Goal: Information Seeking & Learning: Learn about a topic

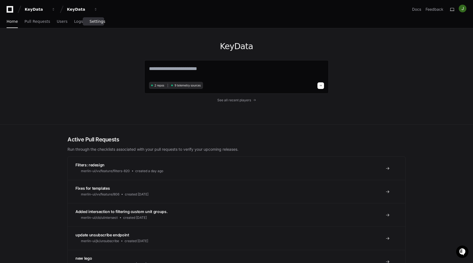
click at [92, 21] on span "Settings" at bounding box center [97, 21] width 16 height 3
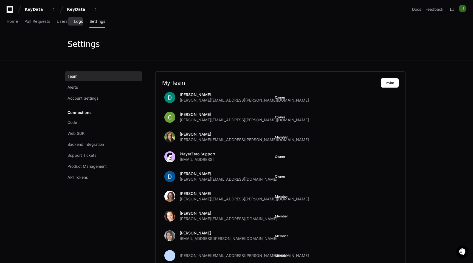
click at [78, 23] on span "Logs" at bounding box center [78, 21] width 9 height 3
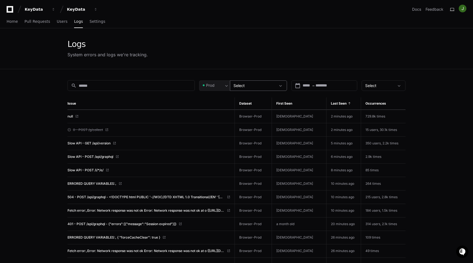
click at [282, 88] on span at bounding box center [280, 85] width 5 height 5
click at [271, 50] on div at bounding box center [236, 131] width 473 height 263
click at [59, 25] on link "Users" at bounding box center [62, 21] width 11 height 13
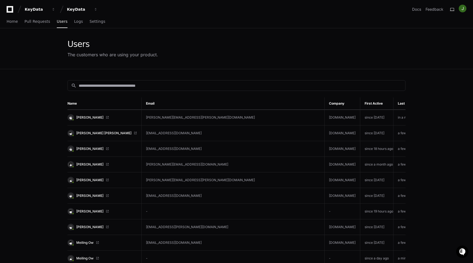
click at [390, 102] on th "First Active" at bounding box center [376, 103] width 33 height 12
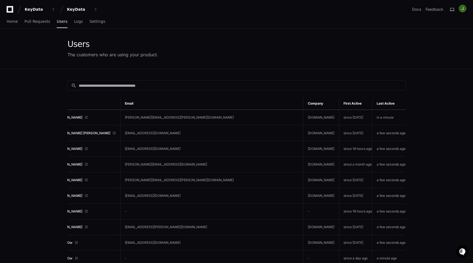
click at [386, 101] on th "Last Active" at bounding box center [388, 103] width 33 height 12
click at [403, 102] on th "Last Active" at bounding box center [388, 103] width 33 height 12
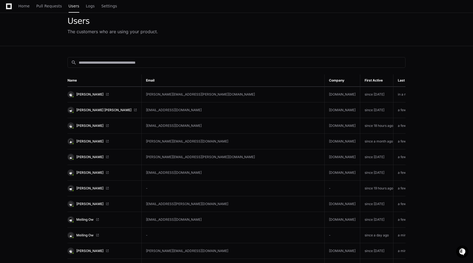
scroll to position [0, 0]
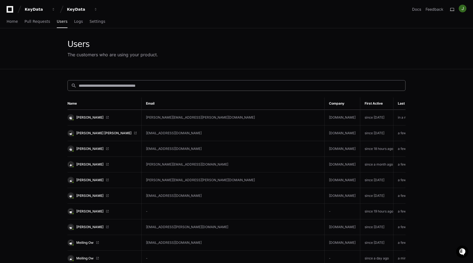
click at [179, 81] on div "search" at bounding box center [236, 85] width 338 height 11
paste input "**********"
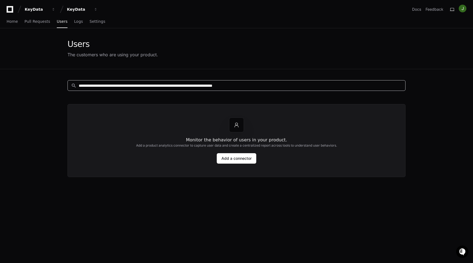
click at [304, 86] on input "**********" at bounding box center [240, 85] width 323 height 5
type input "**********"
drag, startPoint x: 311, startPoint y: 80, endPoint x: 109, endPoint y: 80, distance: 201.8
click at [109, 80] on div "**********" at bounding box center [236, 200] width 351 height 263
click at [106, 85] on input "**********" at bounding box center [240, 85] width 323 height 5
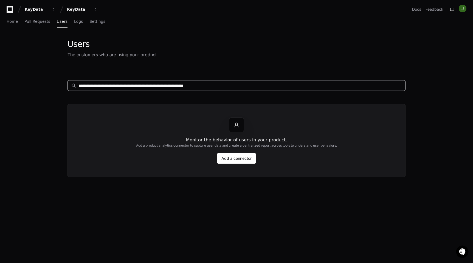
click at [106, 85] on input "**********" at bounding box center [240, 85] width 323 height 5
click at [107, 84] on input "**********" at bounding box center [240, 85] width 323 height 5
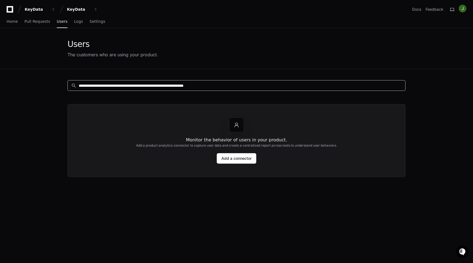
click at [107, 84] on input "**********" at bounding box center [240, 85] width 323 height 5
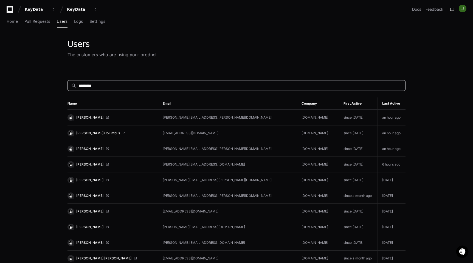
type input "*********"
click at [95, 118] on span "Thomas Sharkey" at bounding box center [89, 117] width 27 height 4
click at [297, 101] on th "Company" at bounding box center [318, 103] width 42 height 12
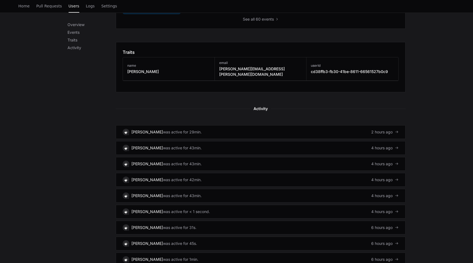
scroll to position [270, 0]
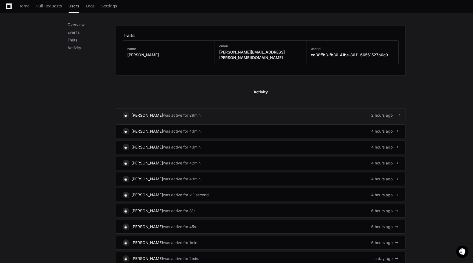
click at [323, 109] on link "Thomas Sharkey was active for 29min. 2 hours ago" at bounding box center [261, 115] width 290 height 14
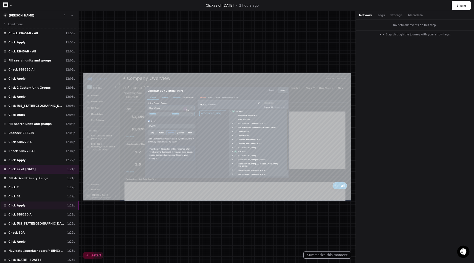
scroll to position [55, 0]
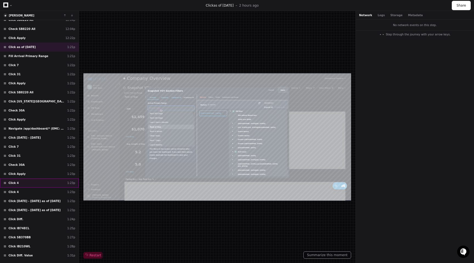
type input "*"
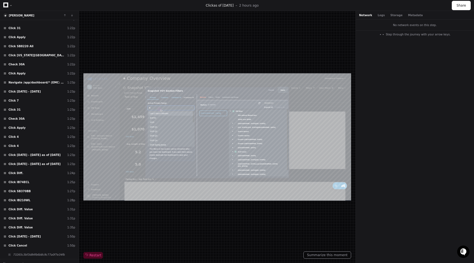
scroll to position [444, 0]
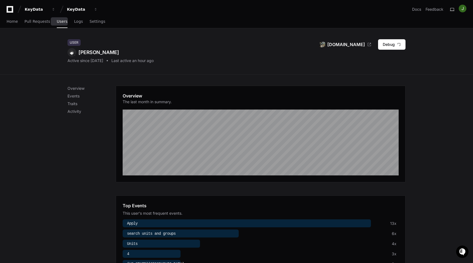
click at [52, 22] on div "Home Pull Requests Users Logs Settings" at bounding box center [56, 21] width 99 height 13
click at [64, 18] on div "Home Pull Requests Users Logs Settings" at bounding box center [56, 21] width 99 height 13
click at [63, 21] on span "Users" at bounding box center [62, 21] width 11 height 3
click at [59, 21] on span "Users" at bounding box center [62, 21] width 11 height 3
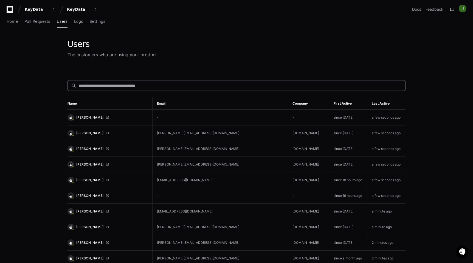
click at [111, 87] on input at bounding box center [240, 85] width 323 height 5
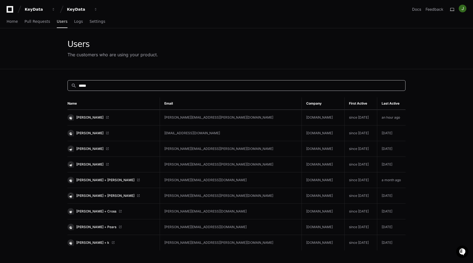
type input "*****"
click at [118, 116] on link "[PERSON_NAME]" at bounding box center [111, 117] width 88 height 7
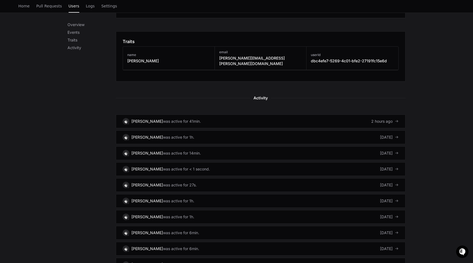
scroll to position [265, 0]
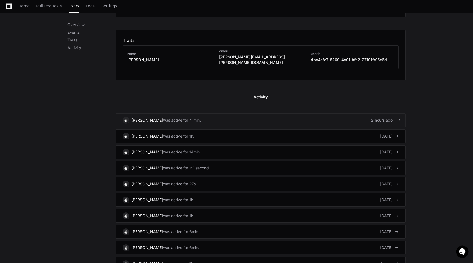
click at [258, 115] on link "[PERSON_NAME] was active for 41min. 2 hours ago" at bounding box center [261, 120] width 290 height 14
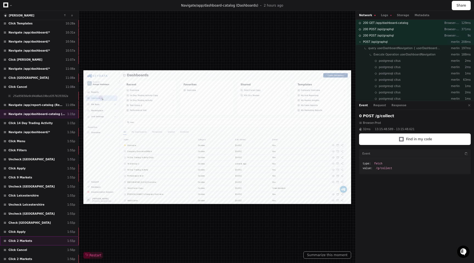
scroll to position [100, 0]
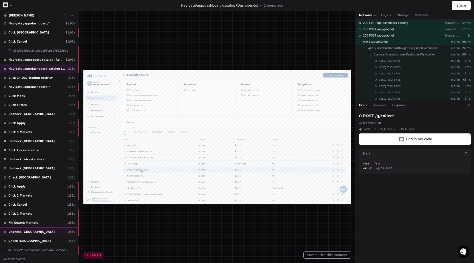
click at [55, 233] on div "Uncheck Derbyshire 1:56p" at bounding box center [39, 231] width 79 height 9
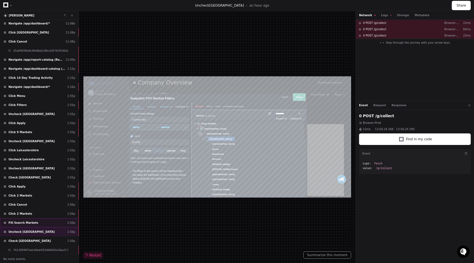
scroll to position [16, 0]
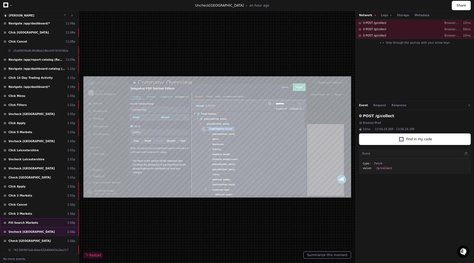
click at [54, 226] on div "Fill Search Markets 1:56p" at bounding box center [39, 222] width 79 height 9
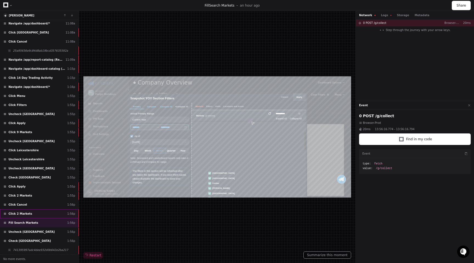
scroll to position [82, 0]
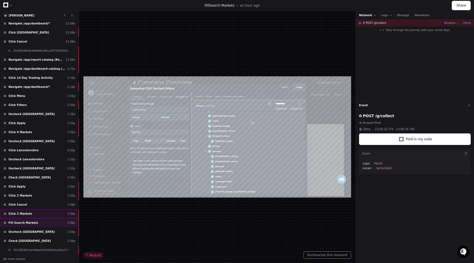
type input "**********"
click at [51, 213] on div "Click 2 Markets 1:56p" at bounding box center [39, 213] width 79 height 9
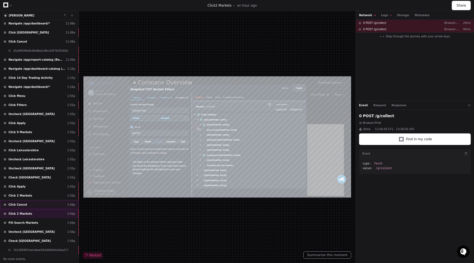
scroll to position [16, 0]
click at [43, 197] on div "Click 2 Markets 1:55p" at bounding box center [39, 195] width 79 height 9
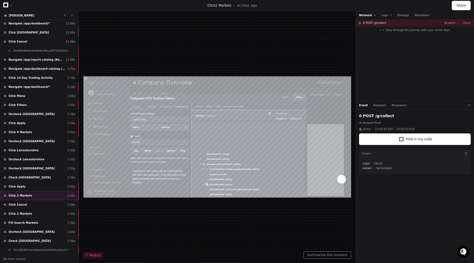
scroll to position [16, 0]
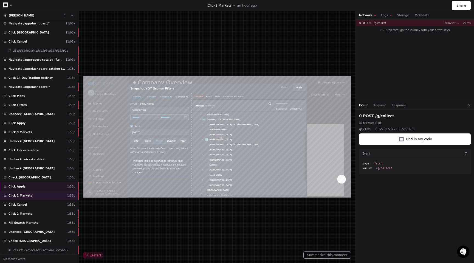
click at [43, 188] on div "Click Apply 1:55p" at bounding box center [39, 186] width 79 height 9
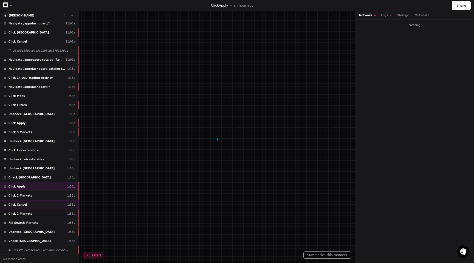
click at [40, 208] on div "Click Cancel 1:56p" at bounding box center [39, 204] width 79 height 9
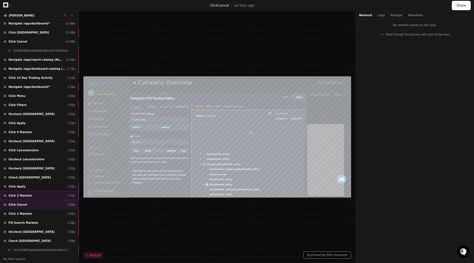
scroll to position [55, 0]
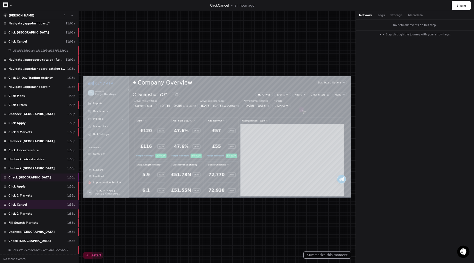
click at [41, 175] on div "Check Derbyshire 1:55p" at bounding box center [39, 177] width 79 height 9
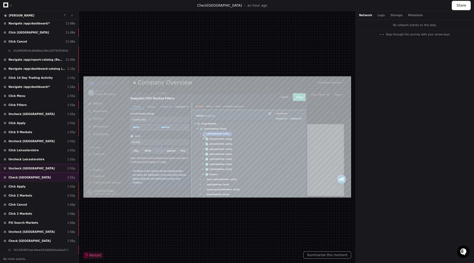
click at [39, 168] on span "Uncheck East Midlands" at bounding box center [31, 168] width 46 height 4
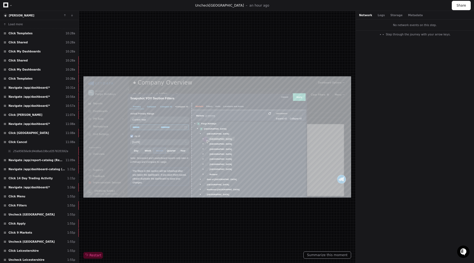
scroll to position [100, 0]
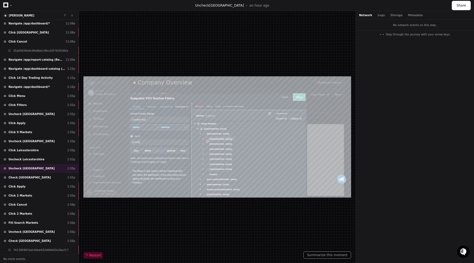
click at [274, 49] on div "Restart" at bounding box center [217, 136] width 268 height 243
click at [42, 183] on div "Click Apply 1:55p" at bounding box center [39, 186] width 79 height 9
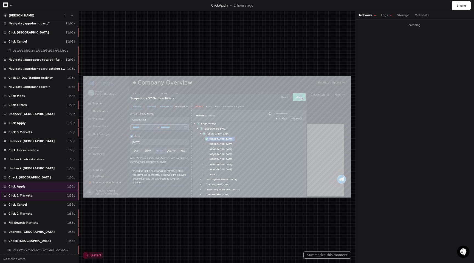
click at [35, 195] on div "Click 2 Markets 1:55p" at bounding box center [39, 195] width 79 height 9
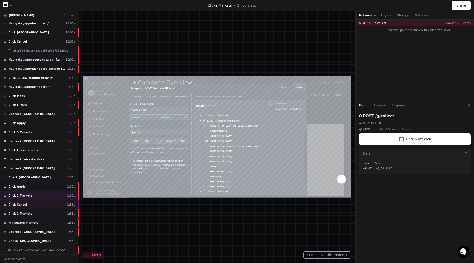
scroll to position [55, 0]
click at [35, 200] on div "Click Cancel 1:56p" at bounding box center [39, 204] width 79 height 9
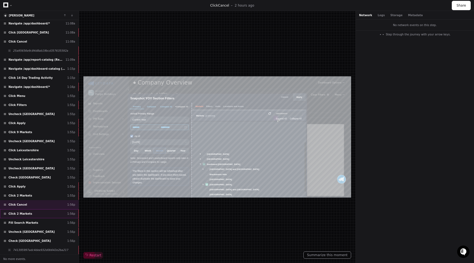
scroll to position [55, 0]
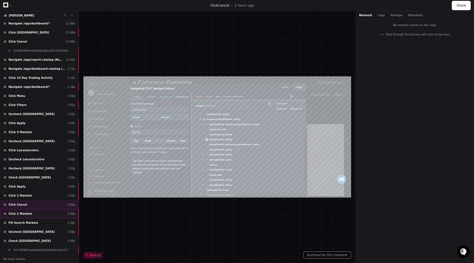
click at [32, 212] on div "Click 2 Markets 1:56p" at bounding box center [39, 213] width 79 height 9
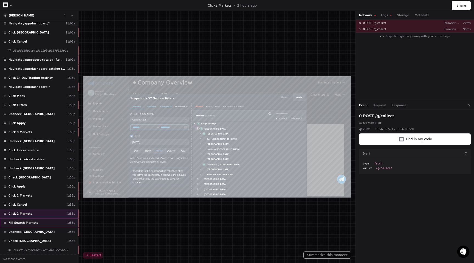
click at [32, 221] on span "Fill Search Markets" at bounding box center [23, 222] width 30 height 4
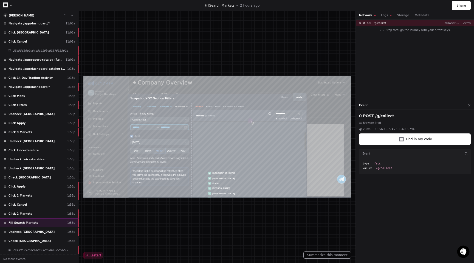
scroll to position [82, 0]
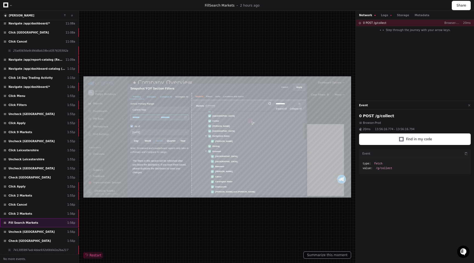
click at [33, 226] on div "Fill Search Markets 1:56p" at bounding box center [39, 222] width 79 height 9
type input "**********"
click at [32, 231] on span "Uncheck Derbyshire" at bounding box center [31, 231] width 46 height 4
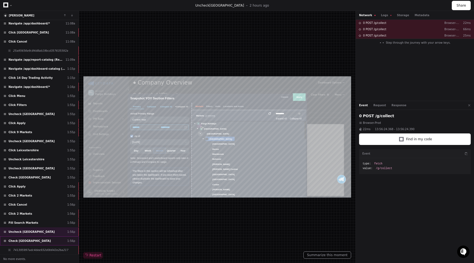
scroll to position [16, 0]
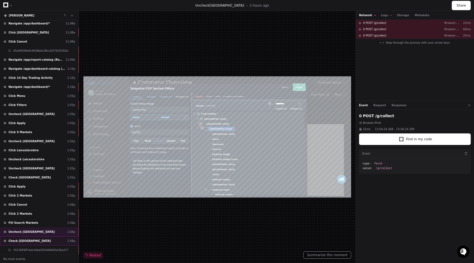
click at [32, 240] on div "Check Devon 1:56p" at bounding box center [39, 240] width 79 height 9
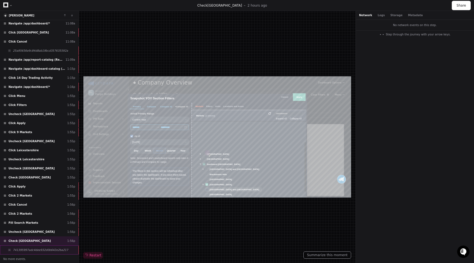
scroll to position [55, 0]
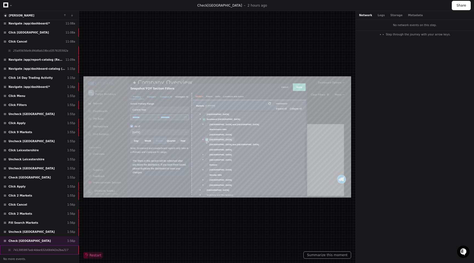
click at [32, 249] on span "741395997adc4dee932d0b642e2ba217" at bounding box center [40, 250] width 55 height 4
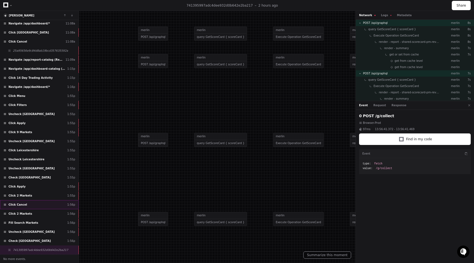
click at [39, 200] on div "Click Cancel 1:56p" at bounding box center [39, 204] width 79 height 9
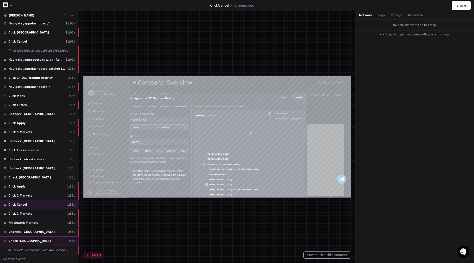
scroll to position [55, 0]
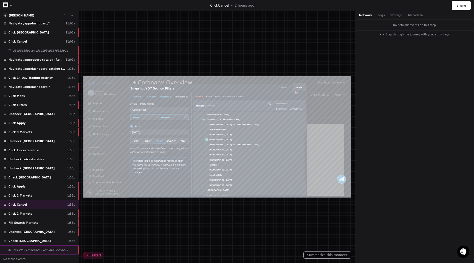
click at [38, 250] on span "741395997adc4dee932d0b642e2ba217" at bounding box center [40, 250] width 55 height 4
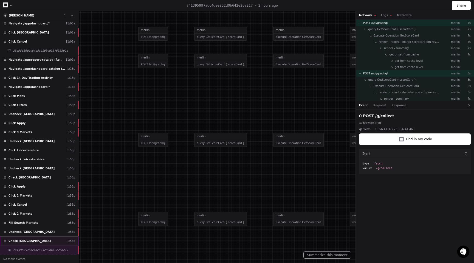
click at [39, 241] on div "Check Devon 1:56p" at bounding box center [39, 240] width 79 height 9
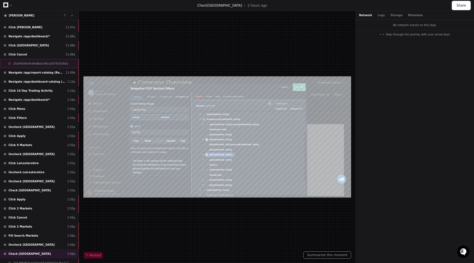
click at [48, 65] on div "25a95656e9c84d8ab19bcd357635592a" at bounding box center [39, 63] width 79 height 9
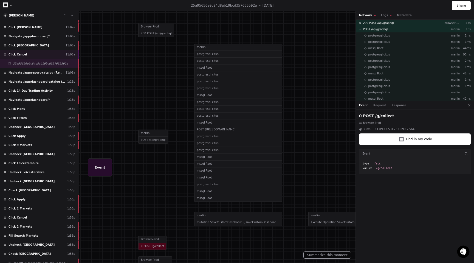
click at [46, 55] on div "Click Cancel 11:08a" at bounding box center [39, 54] width 79 height 9
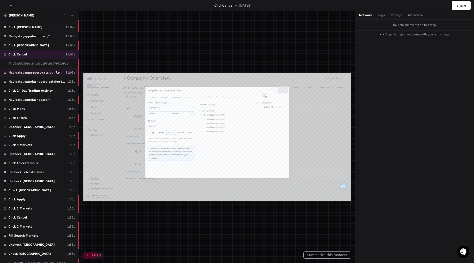
click at [47, 72] on span "Navigate /app/report-catalog (Reports)" at bounding box center [35, 72] width 55 height 4
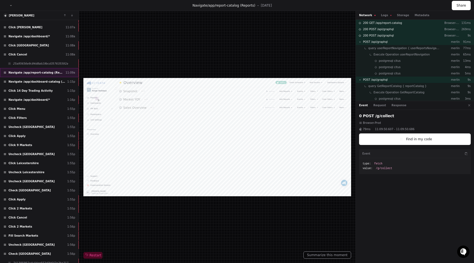
click at [47, 73] on span "Navigate /app/report-catalog (Reports)" at bounding box center [35, 72] width 55 height 4
click at [47, 82] on span "Navigate /app/dashboard-catalog (Dashboards)" at bounding box center [36, 82] width 56 height 4
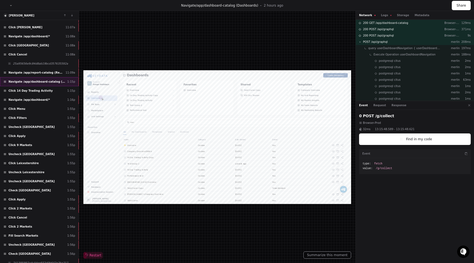
click at [47, 82] on span "Navigate /app/dashboard-catalog (Dashboards)" at bounding box center [36, 82] width 56 height 4
click at [45, 91] on span "Click 14 Day Trading Activity" at bounding box center [30, 91] width 44 height 4
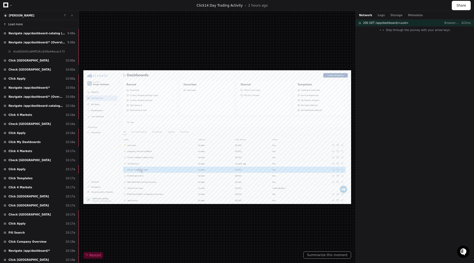
click at [29, 26] on button "Load more" at bounding box center [39, 24] width 79 height 9
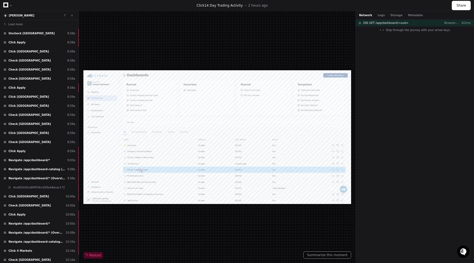
scroll to position [266, 0]
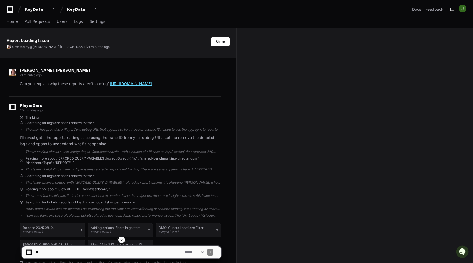
click at [133, 86] on link "[URL][DOMAIN_NAME]" at bounding box center [131, 83] width 42 height 5
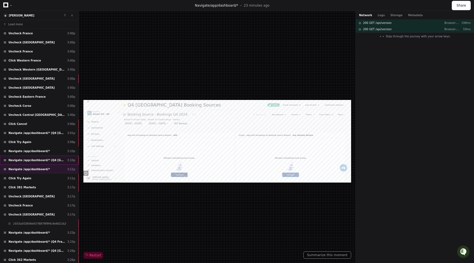
click at [41, 159] on span "Navigate /app/dashboard/* (Q4 [GEOGRAPHIC_DATA] Booking Sources)" at bounding box center [36, 160] width 56 height 4
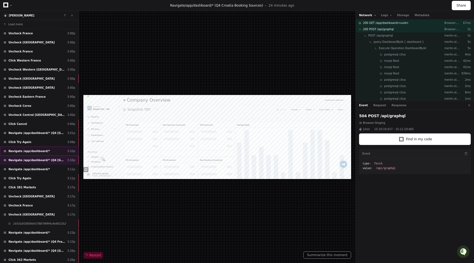
click at [40, 152] on span "Navigate /app/dashboard/*" at bounding box center [28, 151] width 41 height 4
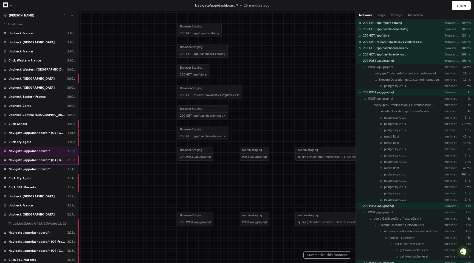
click at [47, 159] on span "Navigate /app/dashboard/* (Q4 [GEOGRAPHIC_DATA] Booking Sources)" at bounding box center [36, 160] width 56 height 4
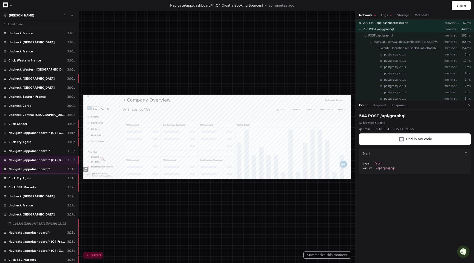
click at [46, 168] on div "Navigate /app/dashboard/* 3:11p" at bounding box center [39, 168] width 79 height 9
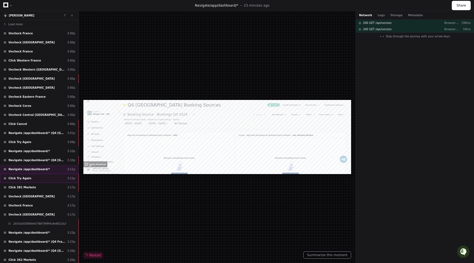
click at [40, 181] on div "Click Try Again 3:11p" at bounding box center [39, 178] width 79 height 9
